Goal: Information Seeking & Learning: Learn about a topic

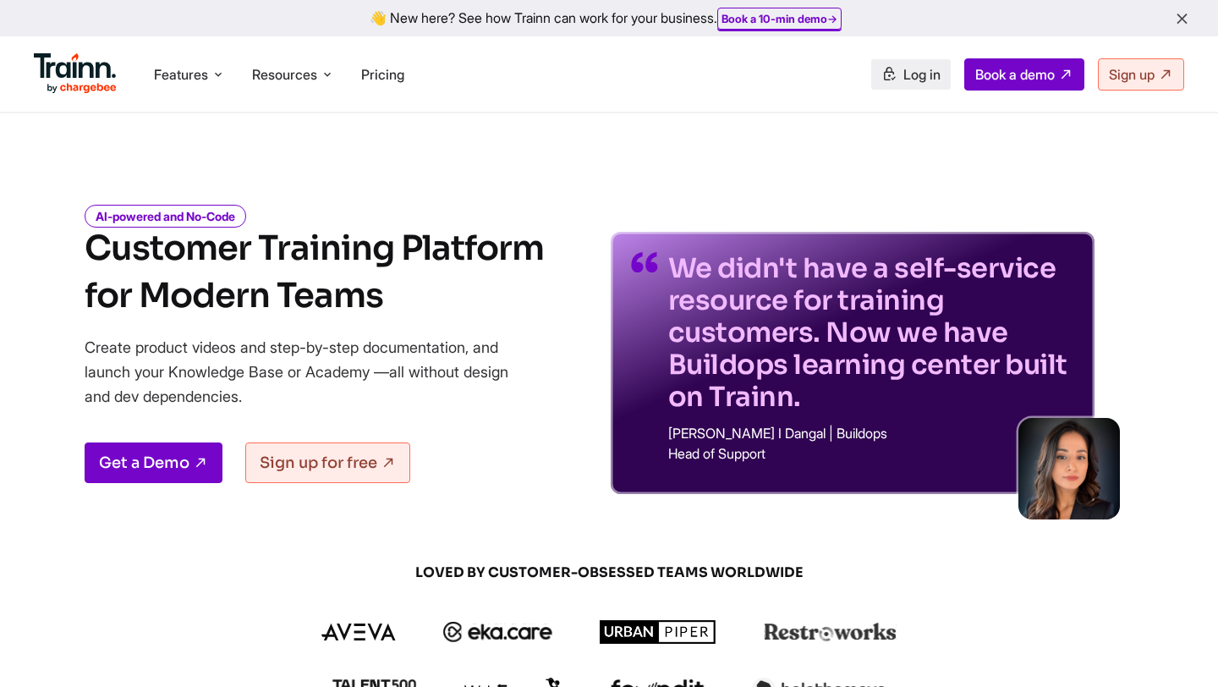
click at [897, 87] on link "Log in" at bounding box center [910, 74] width 79 height 30
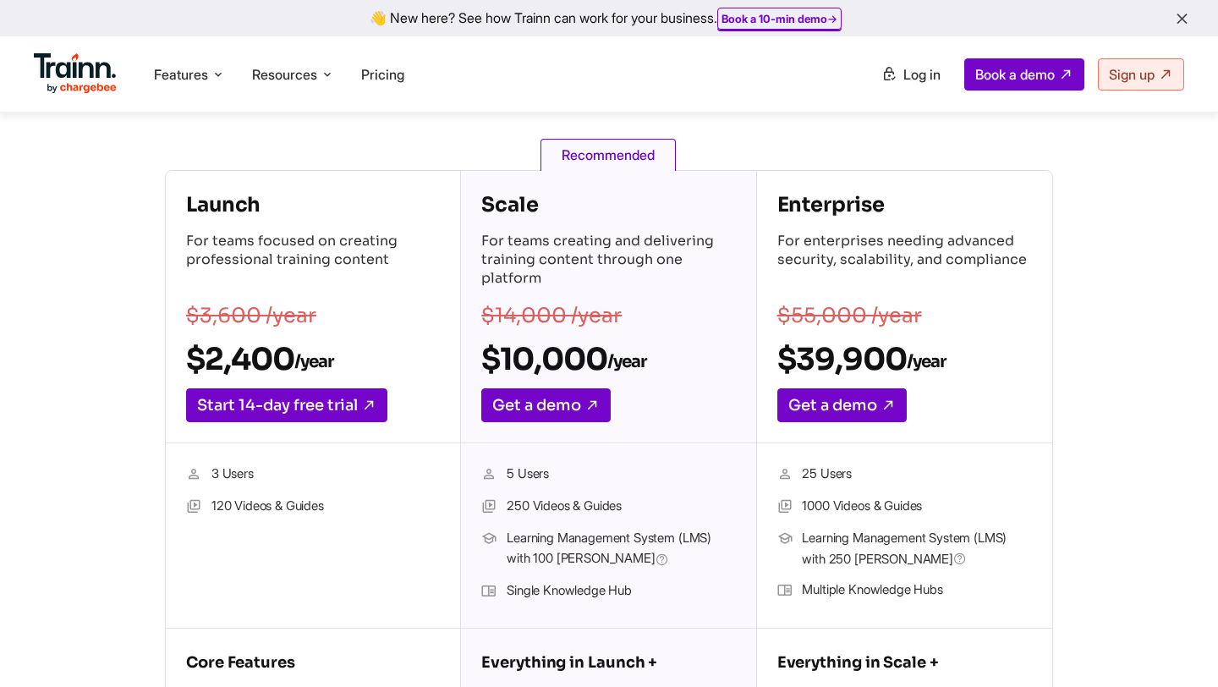
drag, startPoint x: 210, startPoint y: 506, endPoint x: 287, endPoint y: 506, distance: 77.8
click at [287, 506] on li "120 Videos & Guides" at bounding box center [313, 506] width 254 height 22
drag, startPoint x: 487, startPoint y: 344, endPoint x: 625, endPoint y: 350, distance: 138.0
click at [625, 350] on h2 "$10,000 /year" at bounding box center [608, 359] width 254 height 38
